Goal: Information Seeking & Learning: Learn about a topic

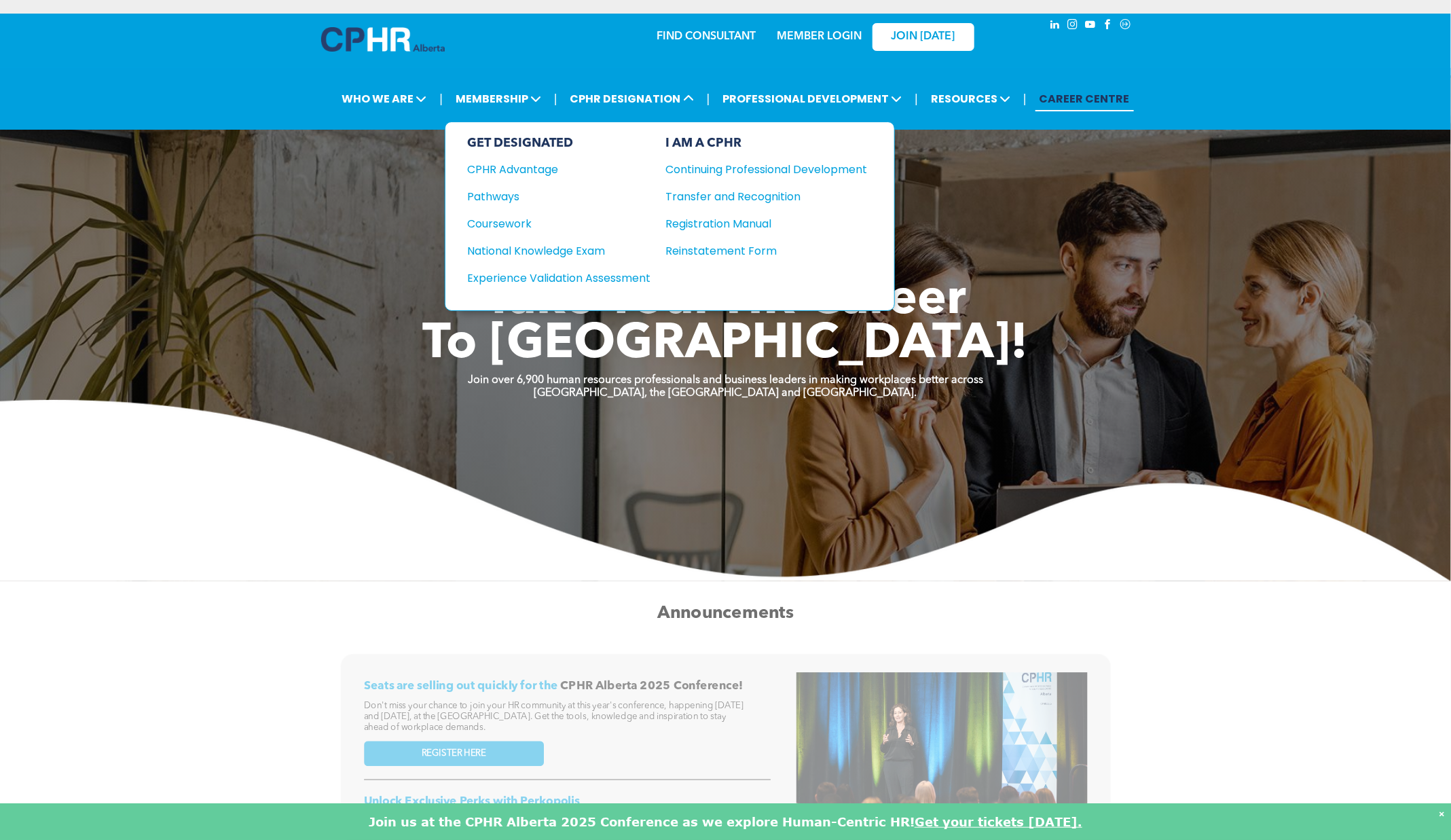
click at [709, 215] on div "Registration Manual" at bounding box center [756, 224] width 181 height 17
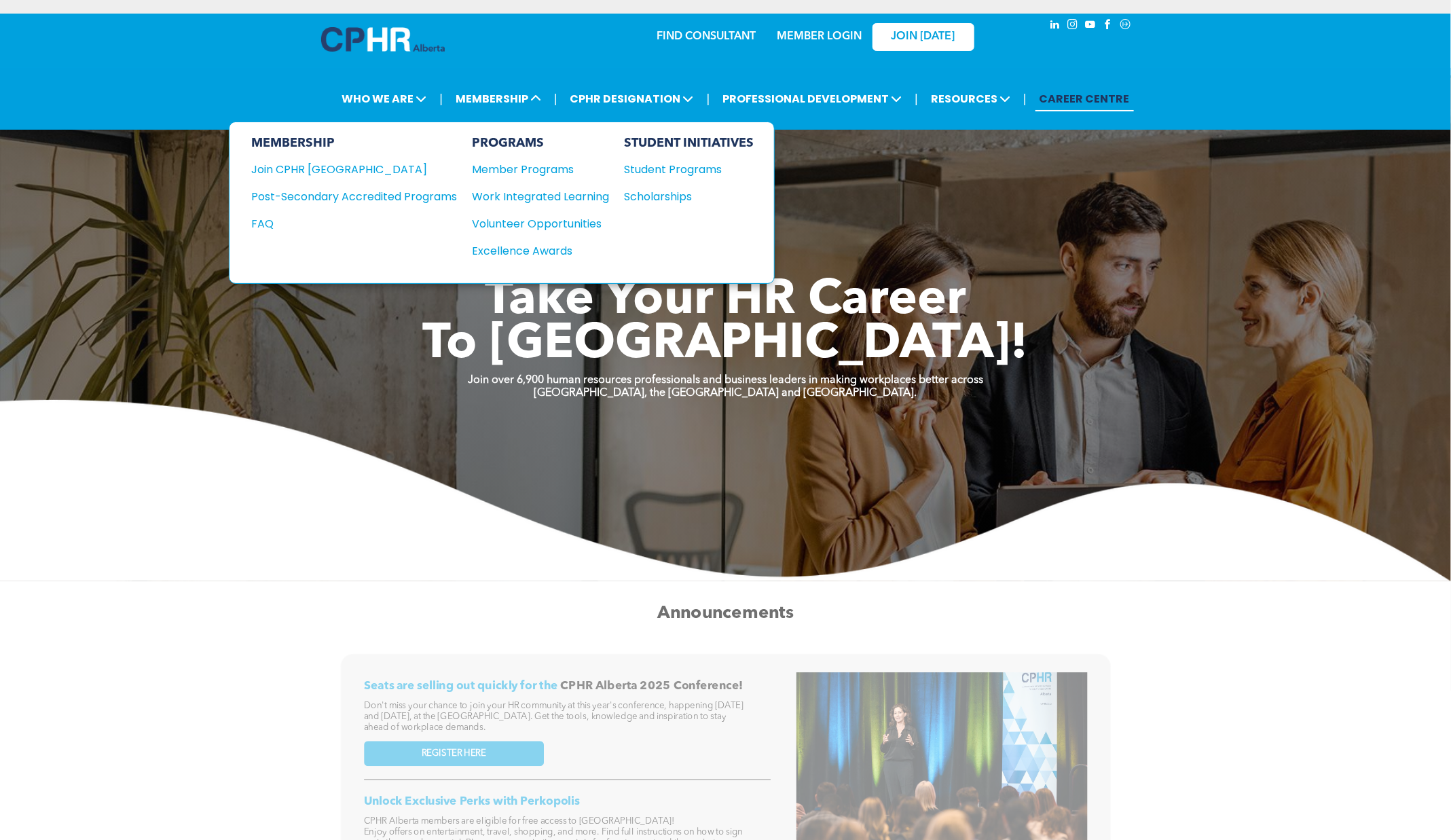
click at [331, 169] on div "Join CPHR [GEOGRAPHIC_DATA]" at bounding box center [344, 170] width 186 height 17
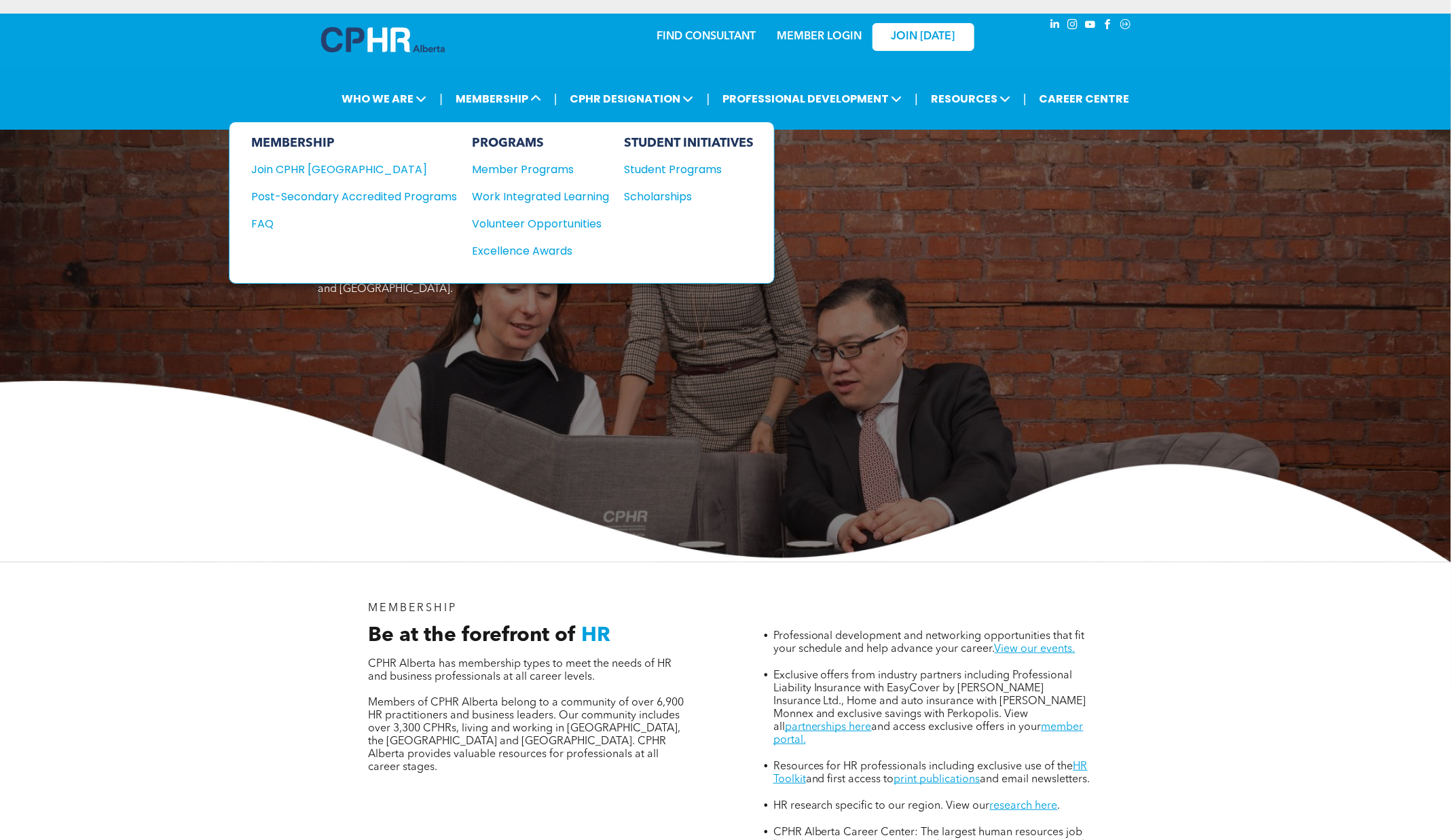
click at [436, 195] on div "Post-Secondary Accredited Programs" at bounding box center [344, 197] width 186 height 17
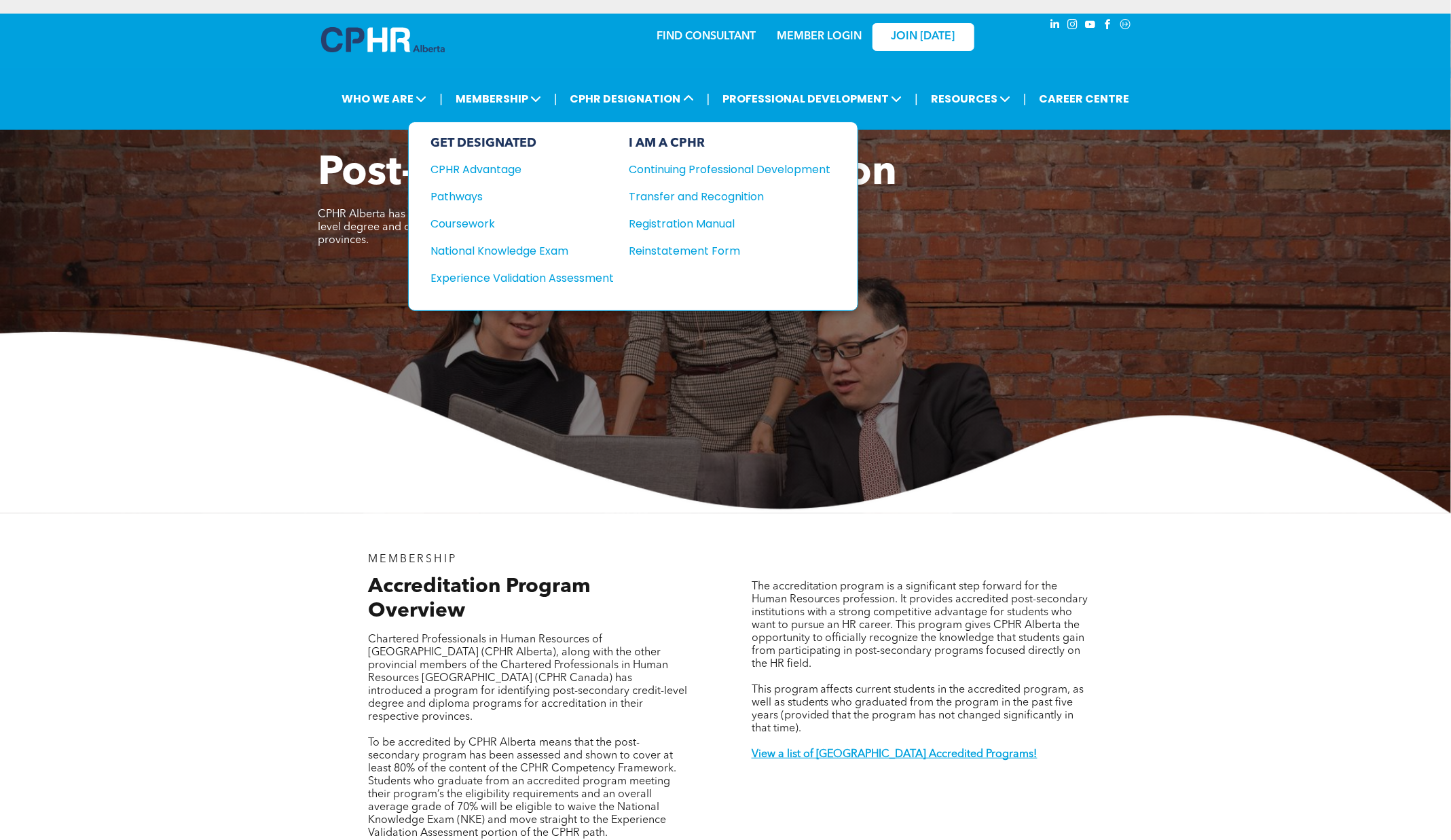
click at [674, 169] on div "Continuing Professional Development" at bounding box center [719, 170] width 181 height 17
